Goal: Find specific page/section: Find specific page/section

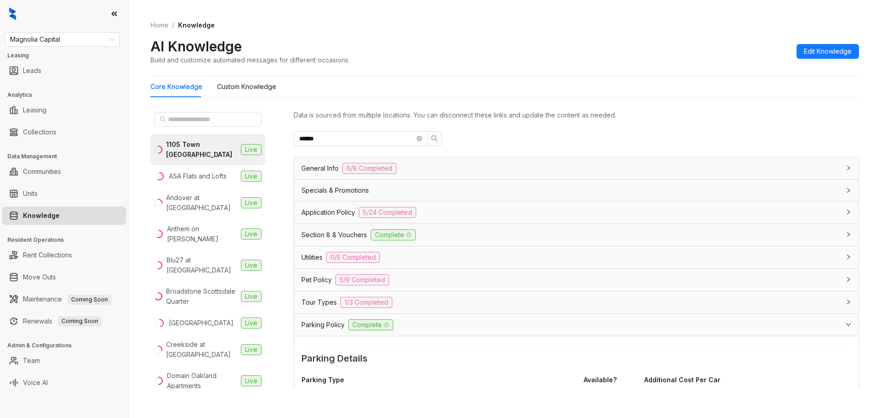
scroll to position [92, 0]
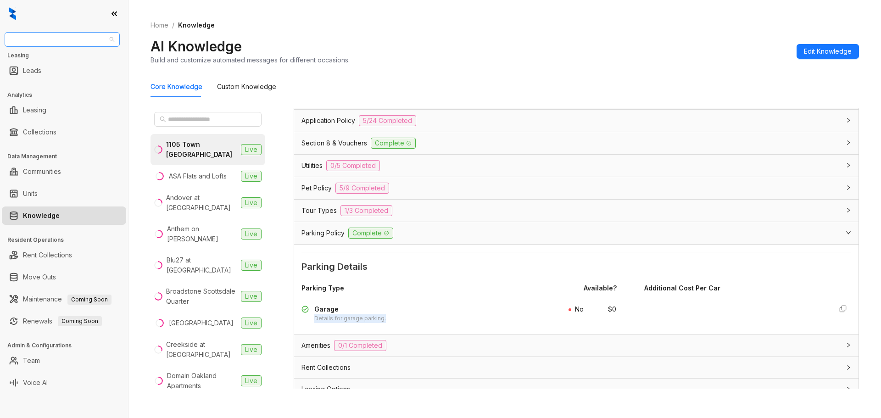
click at [95, 39] on span "Magnolia Capital" at bounding box center [62, 40] width 104 height 14
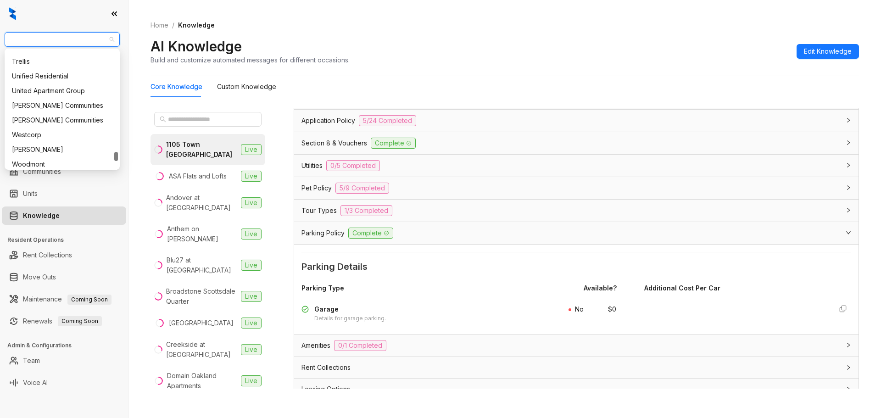
scroll to position [1271, 0]
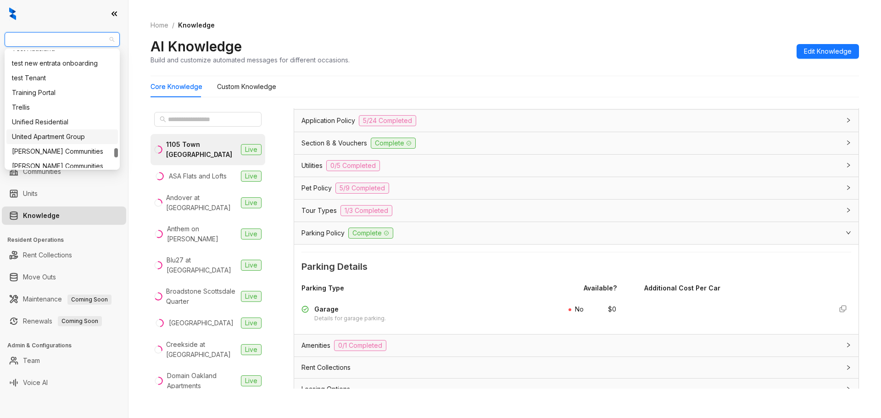
click at [92, 136] on div "United Apartment Group" at bounding box center [62, 137] width 100 height 10
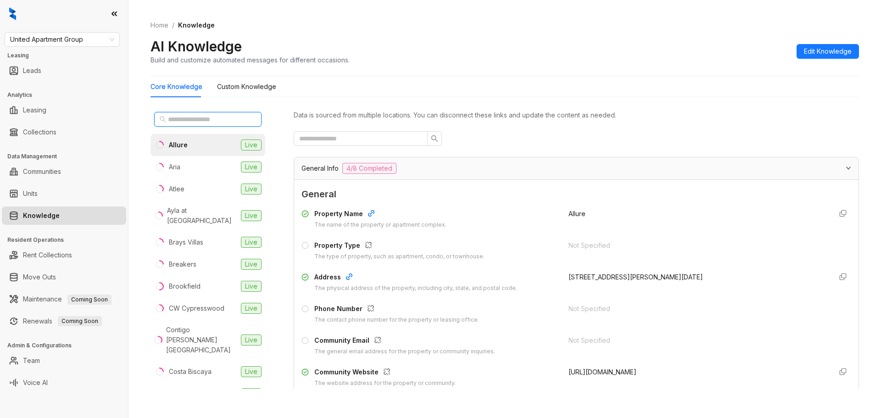
click at [210, 119] on input "text" at bounding box center [208, 119] width 81 height 10
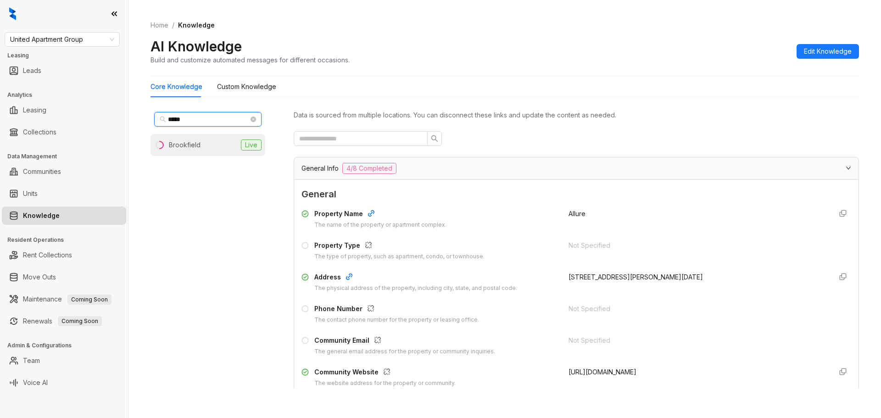
type input "*****"
click at [165, 144] on div "Brookfield" at bounding box center [177, 145] width 46 height 10
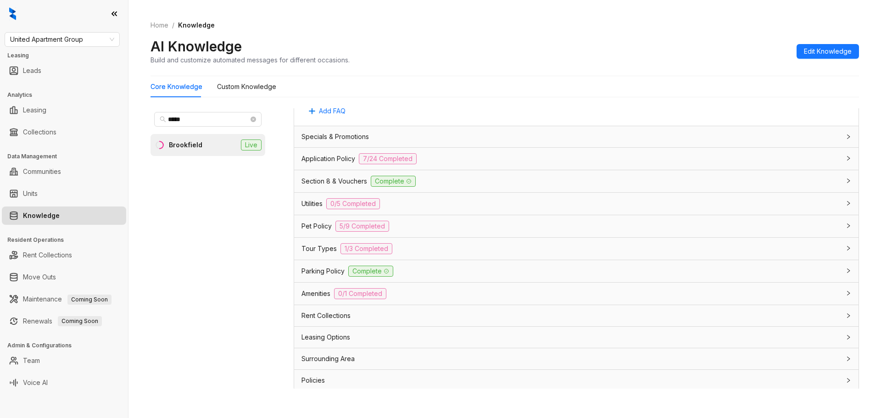
scroll to position [839, 0]
drag, startPoint x: 409, startPoint y: 155, endPoint x: 418, endPoint y: 161, distance: 10.6
click at [410, 155] on span "7/24 Completed" at bounding box center [388, 155] width 58 height 11
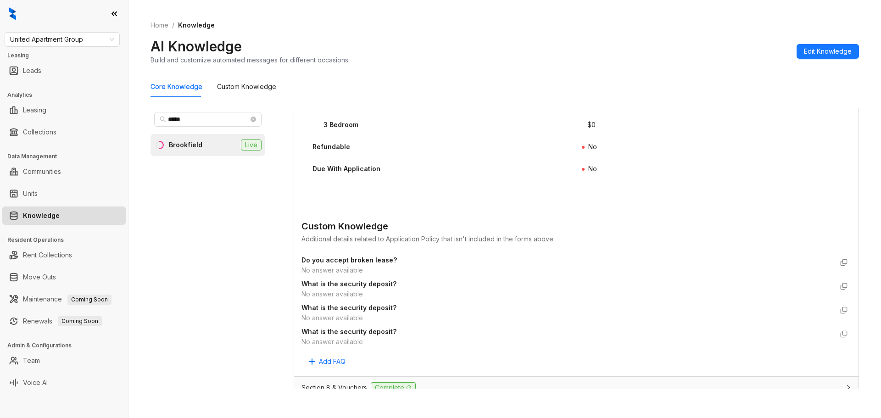
scroll to position [1894, 0]
